Goal: Transaction & Acquisition: Subscribe to service/newsletter

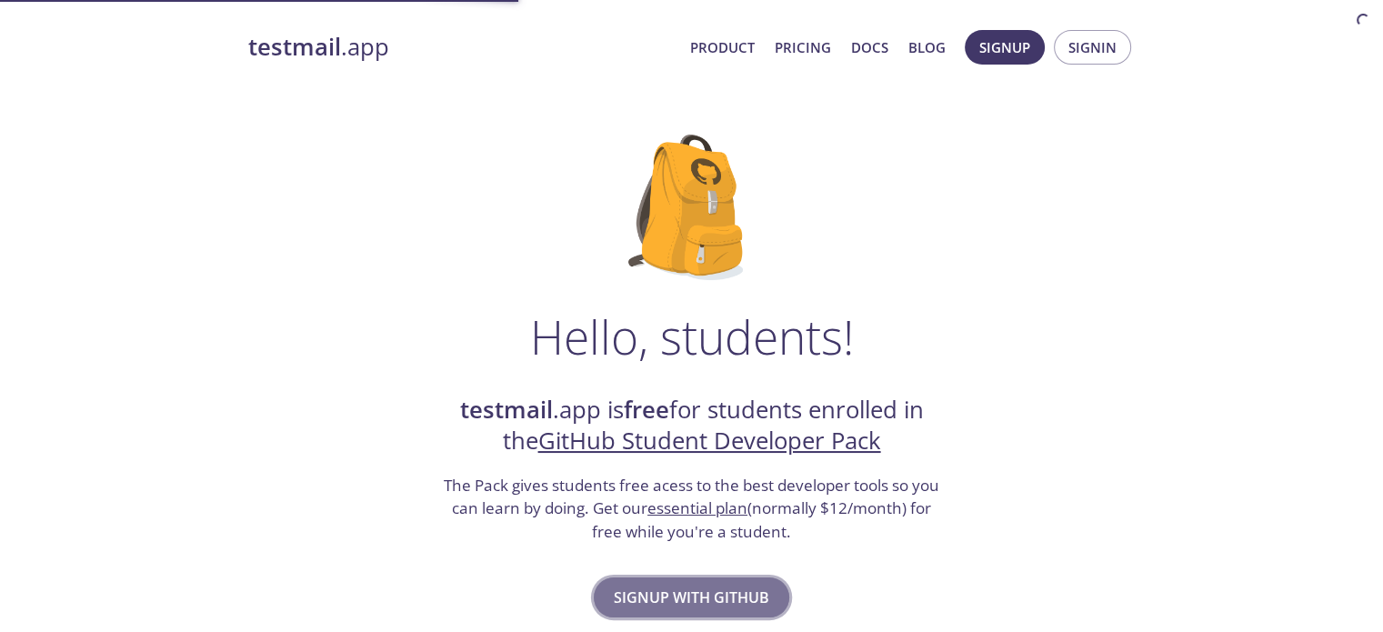
click at [721, 605] on span "Signup with GitHub" at bounding box center [691, 597] width 155 height 25
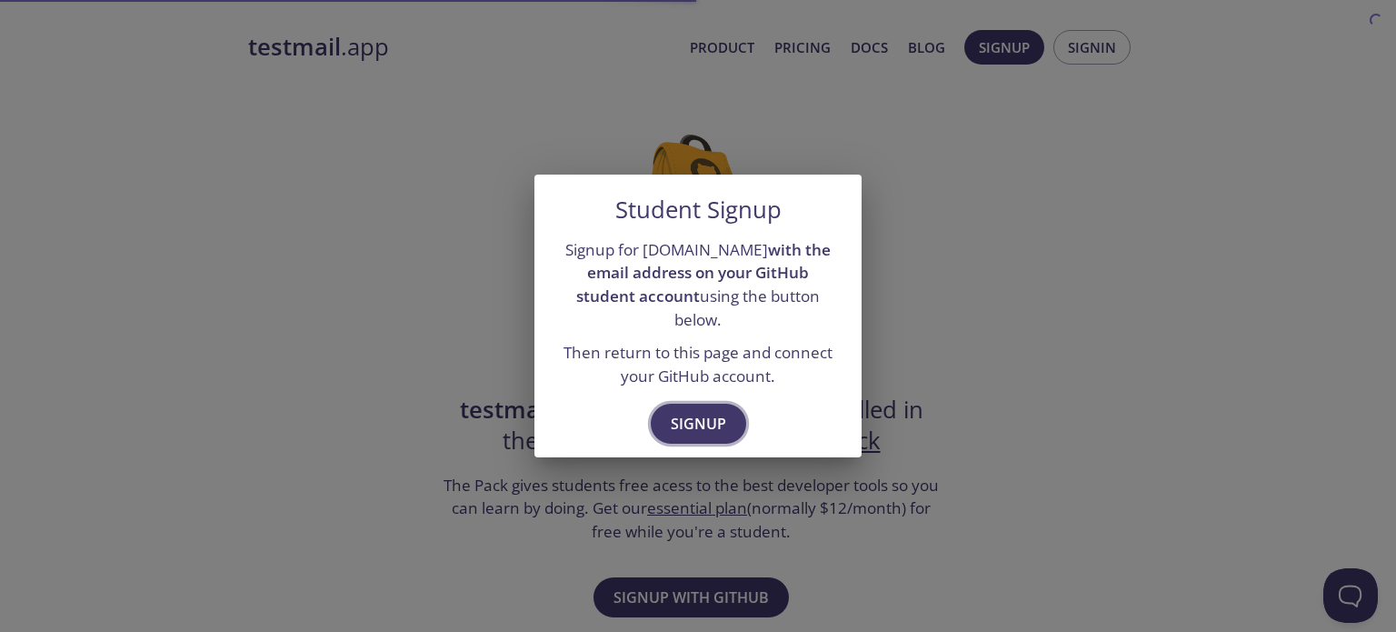
click at [695, 411] on span "Signup" at bounding box center [698, 423] width 55 height 25
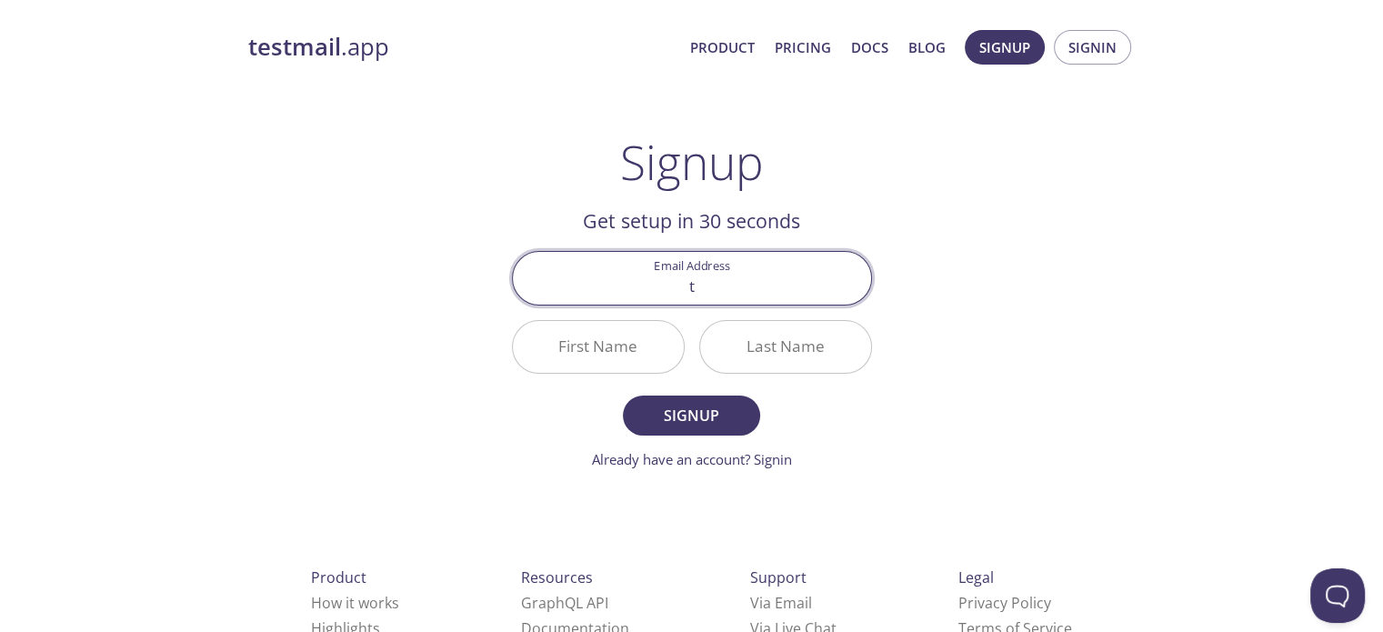
type input "[EMAIL_ADDRESS][DOMAIN_NAME]"
click at [613, 341] on input "First Name" at bounding box center [598, 347] width 171 height 52
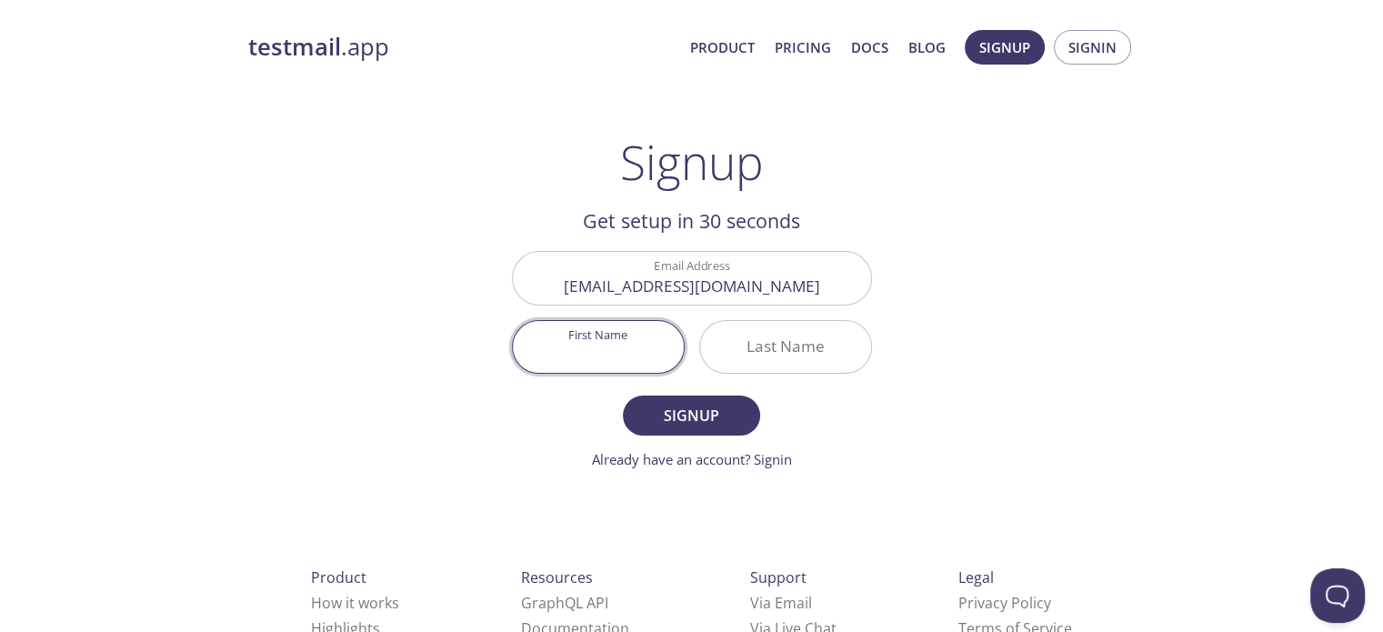
type input "O"
type input "[PERSON_NAME]"
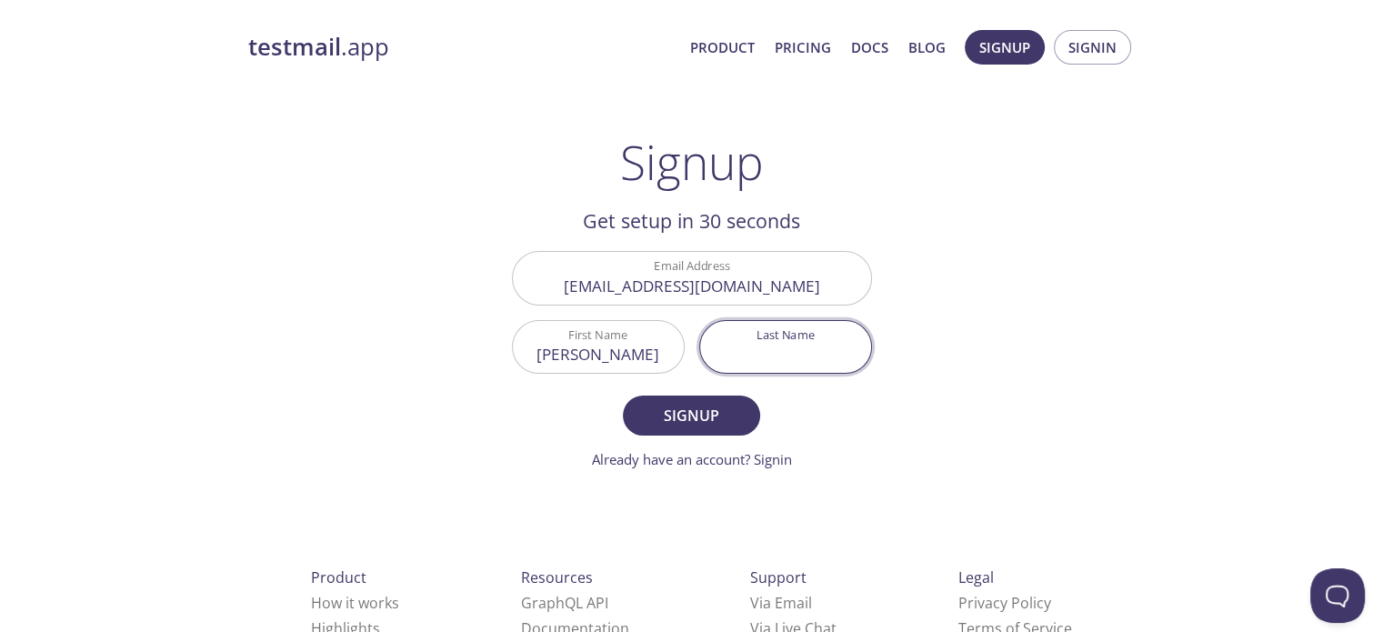
click at [782, 334] on input "Last Name" at bounding box center [785, 347] width 171 height 52
type input "[PERSON_NAME]"
click at [731, 417] on span "Signup" at bounding box center [691, 415] width 96 height 25
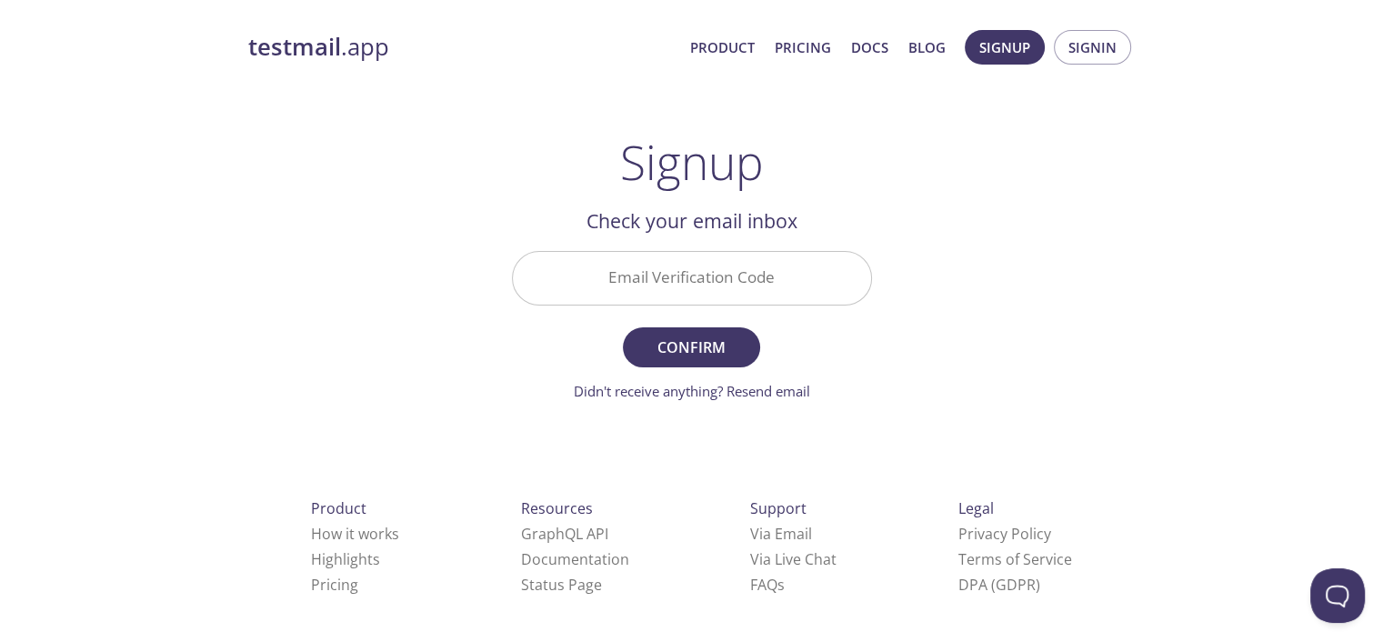
click at [702, 286] on input "Email Verification Code" at bounding box center [692, 278] width 358 height 52
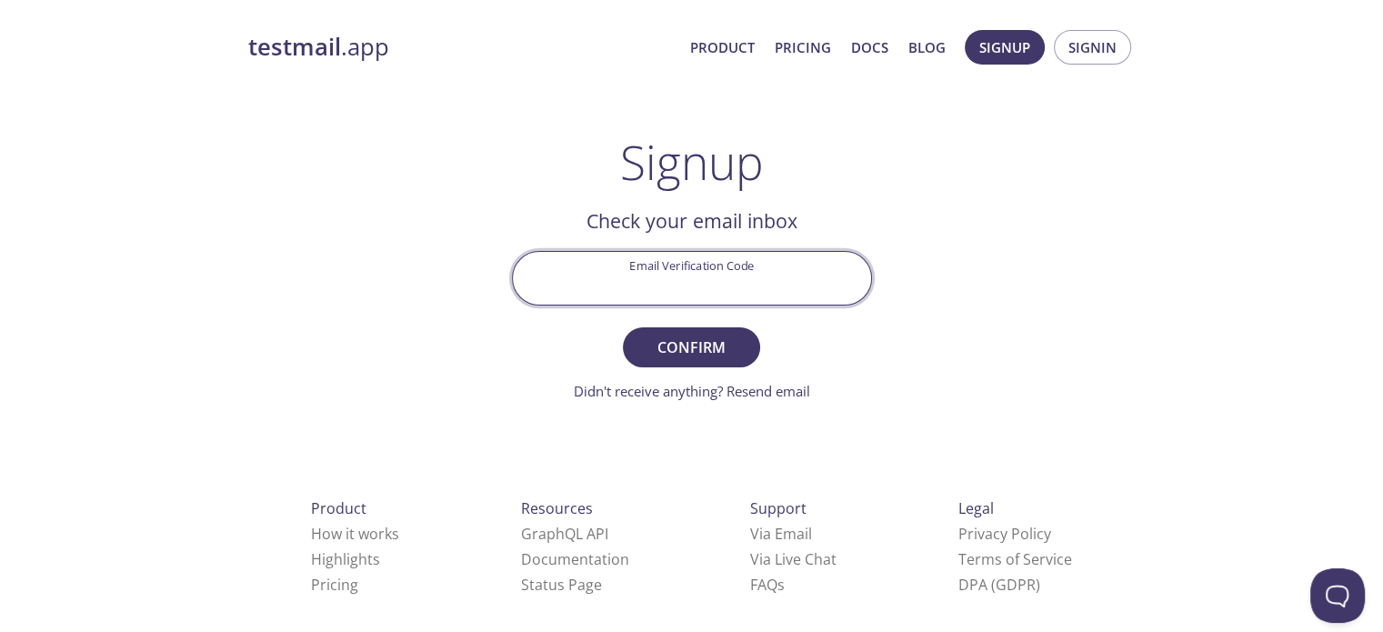
paste input "PCSJGFQ"
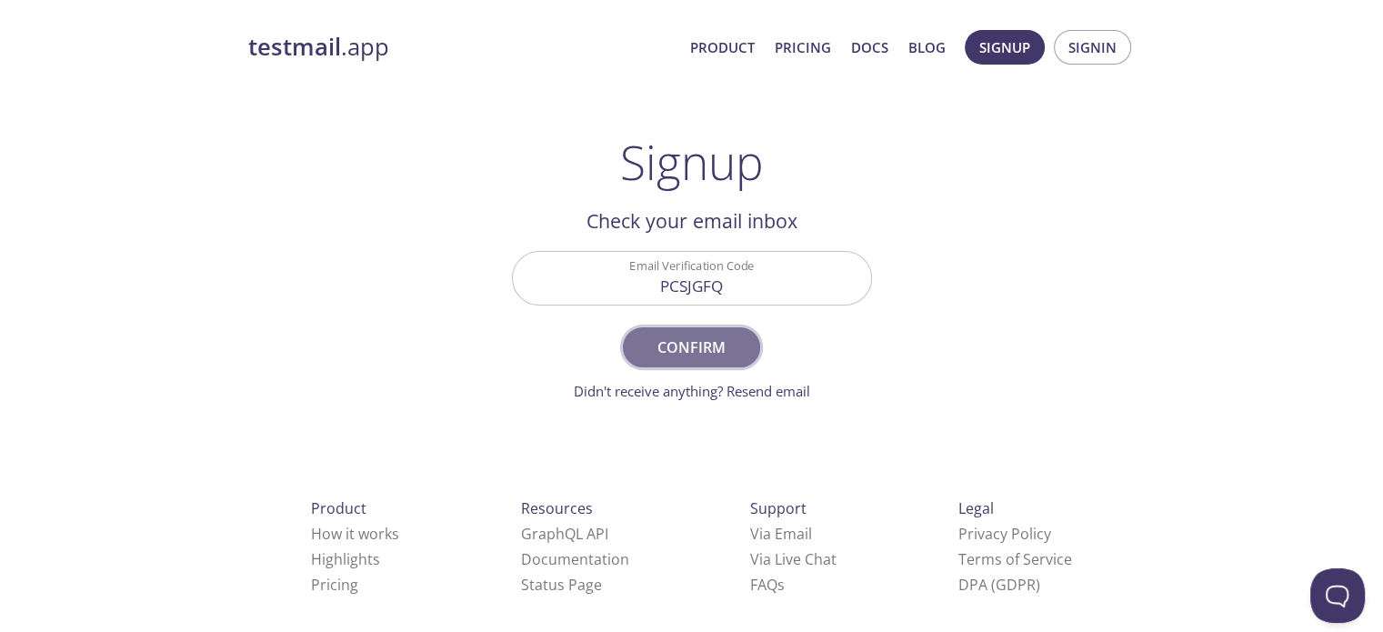
click at [738, 347] on span "Confirm" at bounding box center [691, 347] width 96 height 25
type input "PCSJGFQ"
click at [702, 339] on span "Confirm" at bounding box center [691, 347] width 96 height 25
